Goal: Transaction & Acquisition: Book appointment/travel/reservation

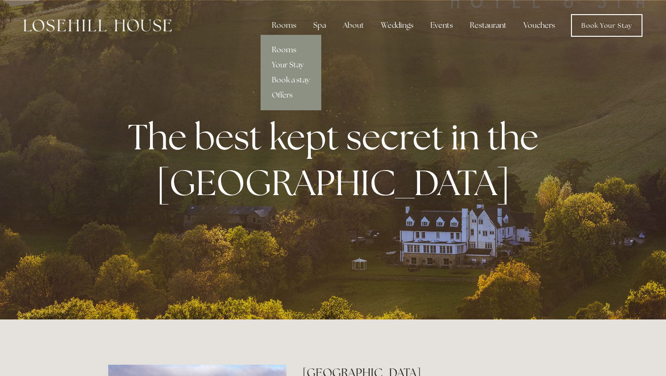
click at [284, 51] on link "Rooms" at bounding box center [291, 49] width 61 height 15
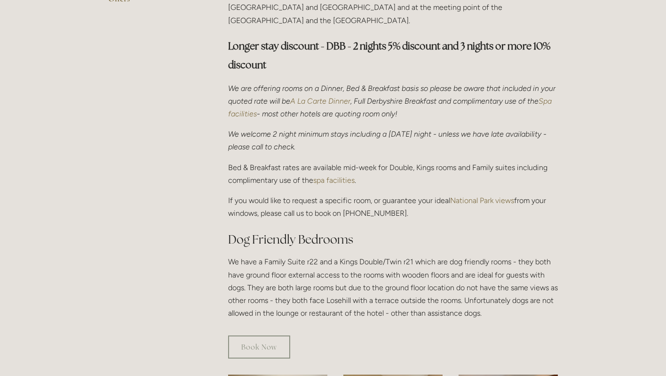
scroll to position [346, 0]
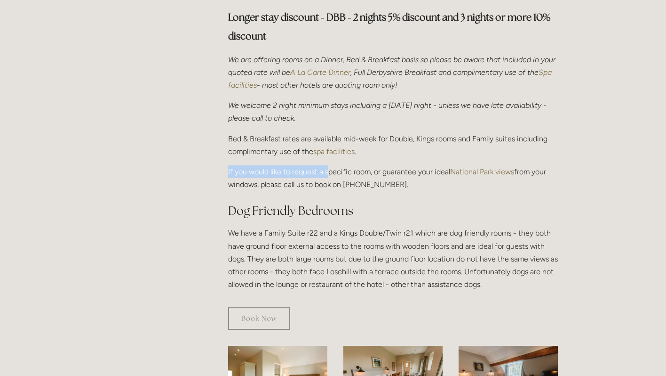
drag, startPoint x: 261, startPoint y: 150, endPoint x: 328, endPoint y: 158, distance: 67.8
click at [328, 158] on div "Our Bedrooms Losehill House Hotel has 18 bedrooms and 4 suites - all compliment…" at bounding box center [393, 93] width 330 height 394
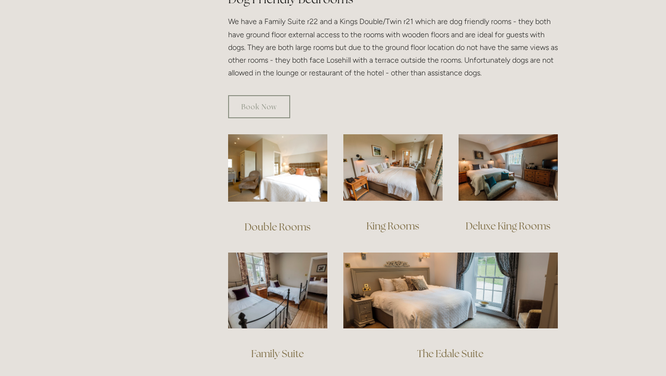
scroll to position [558, 0]
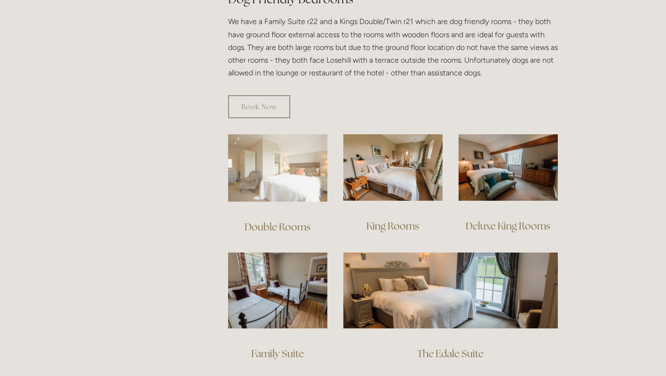
click at [284, 168] on img at bounding box center [277, 167] width 99 height 67
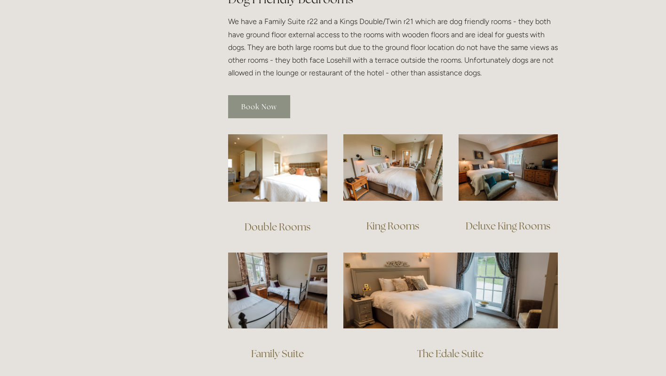
click at [277, 105] on link "Book Now" at bounding box center [259, 106] width 62 height 23
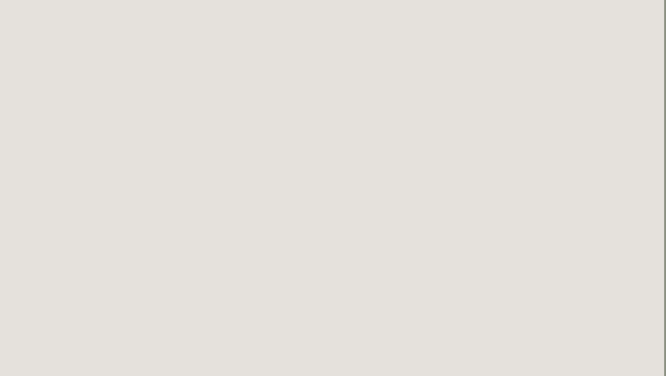
scroll to position [0, 2]
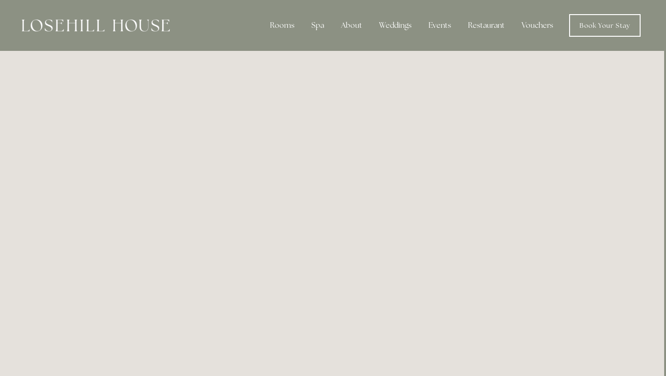
click at [56, 27] on img at bounding box center [96, 25] width 148 height 12
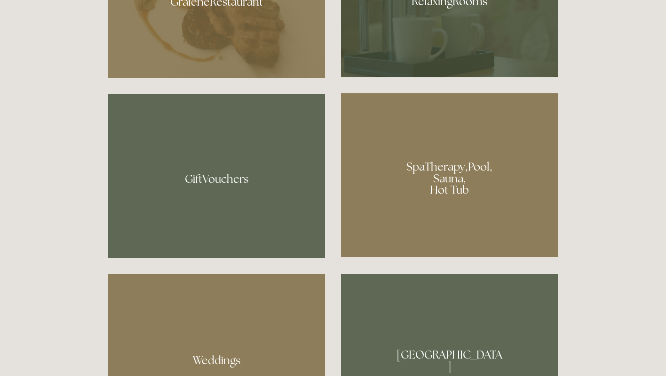
scroll to position [692, 0]
